Goal: Information Seeking & Learning: Learn about a topic

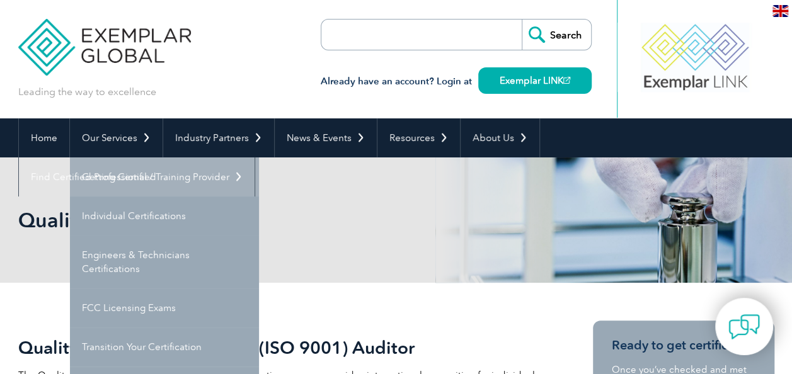
click at [143, 180] on link "Getting Certified" at bounding box center [164, 177] width 189 height 39
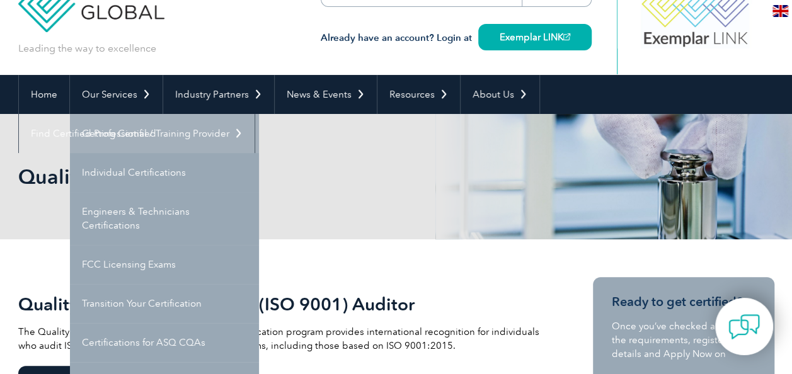
scroll to position [63, 0]
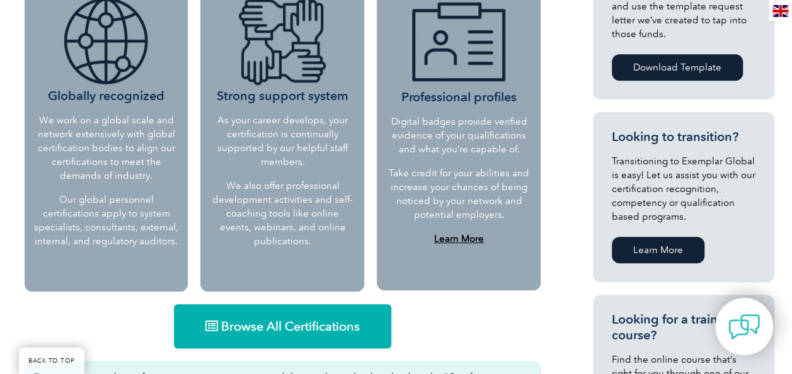
scroll to position [630, 0]
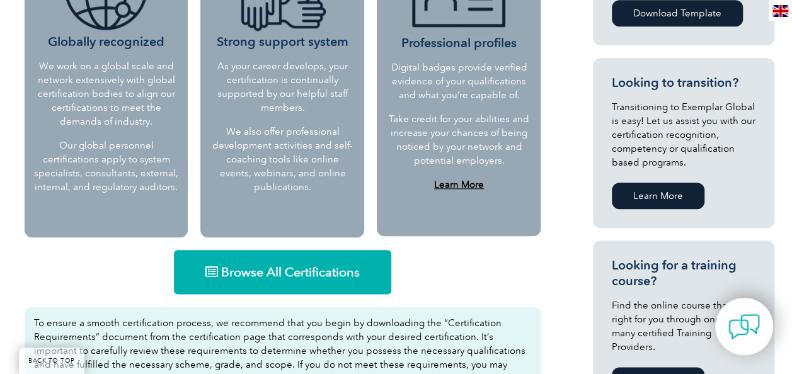
click at [248, 273] on span "Browse All Certifications" at bounding box center [290, 272] width 139 height 13
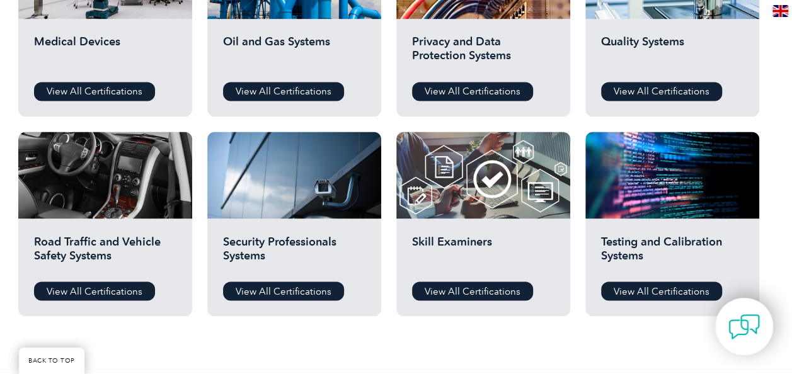
scroll to position [820, 0]
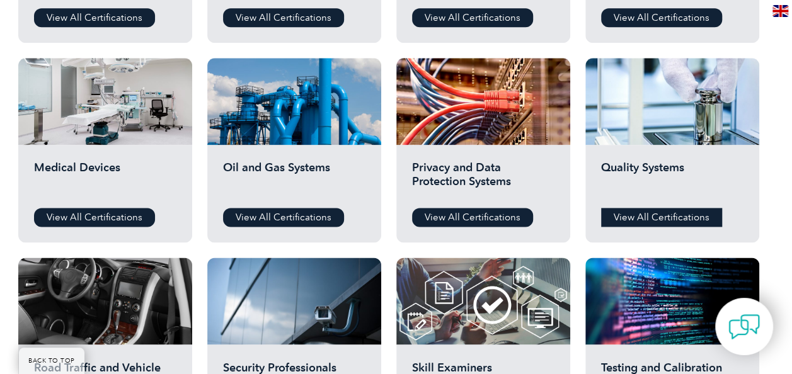
click at [654, 214] on link "View All Certifications" at bounding box center [661, 217] width 121 height 19
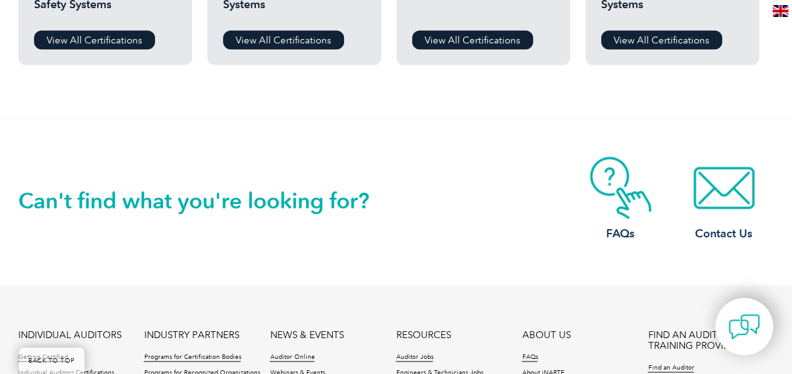
scroll to position [1449, 0]
